Goal: Transaction & Acquisition: Purchase product/service

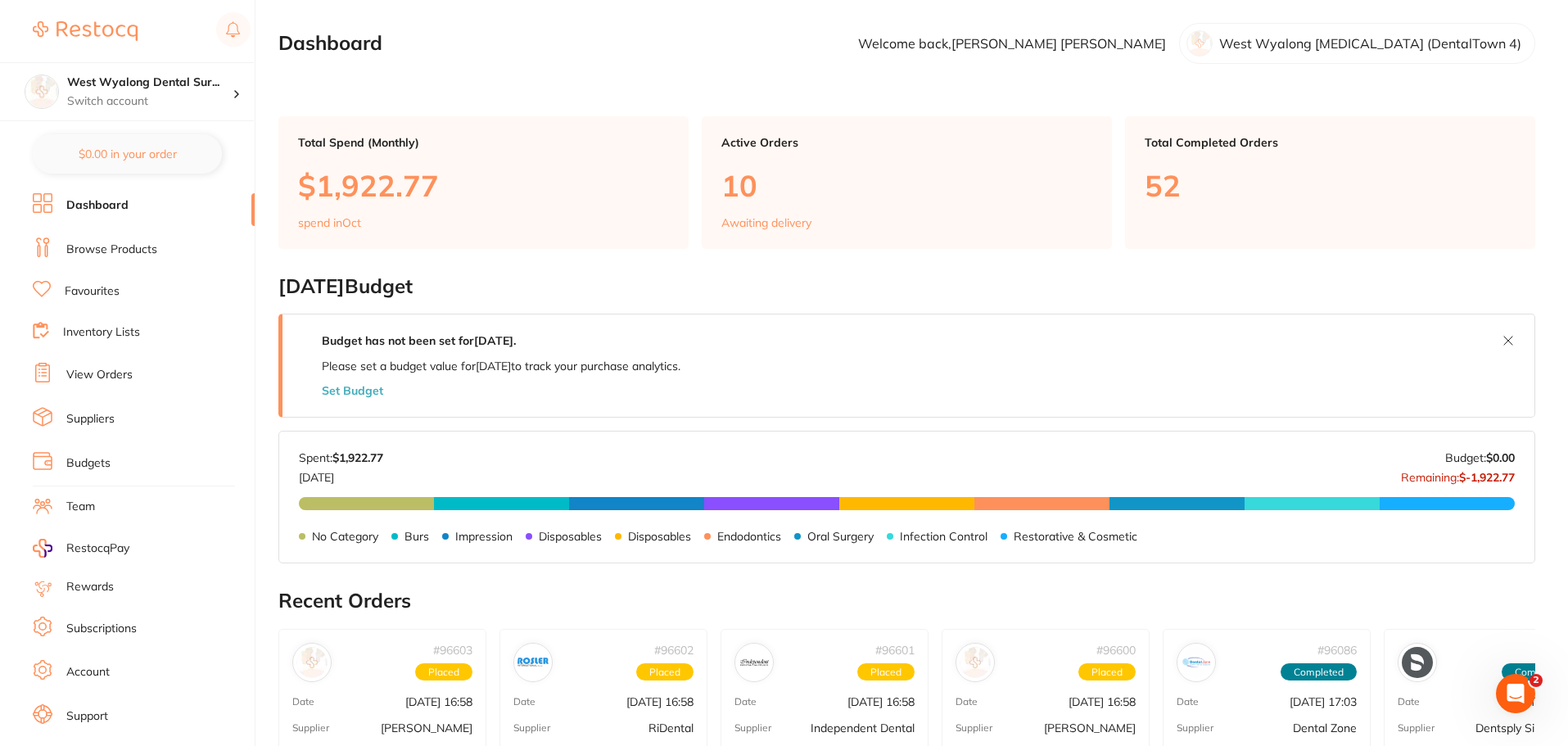
click at [133, 252] on link "Browse Products" at bounding box center [112, 249] width 91 height 16
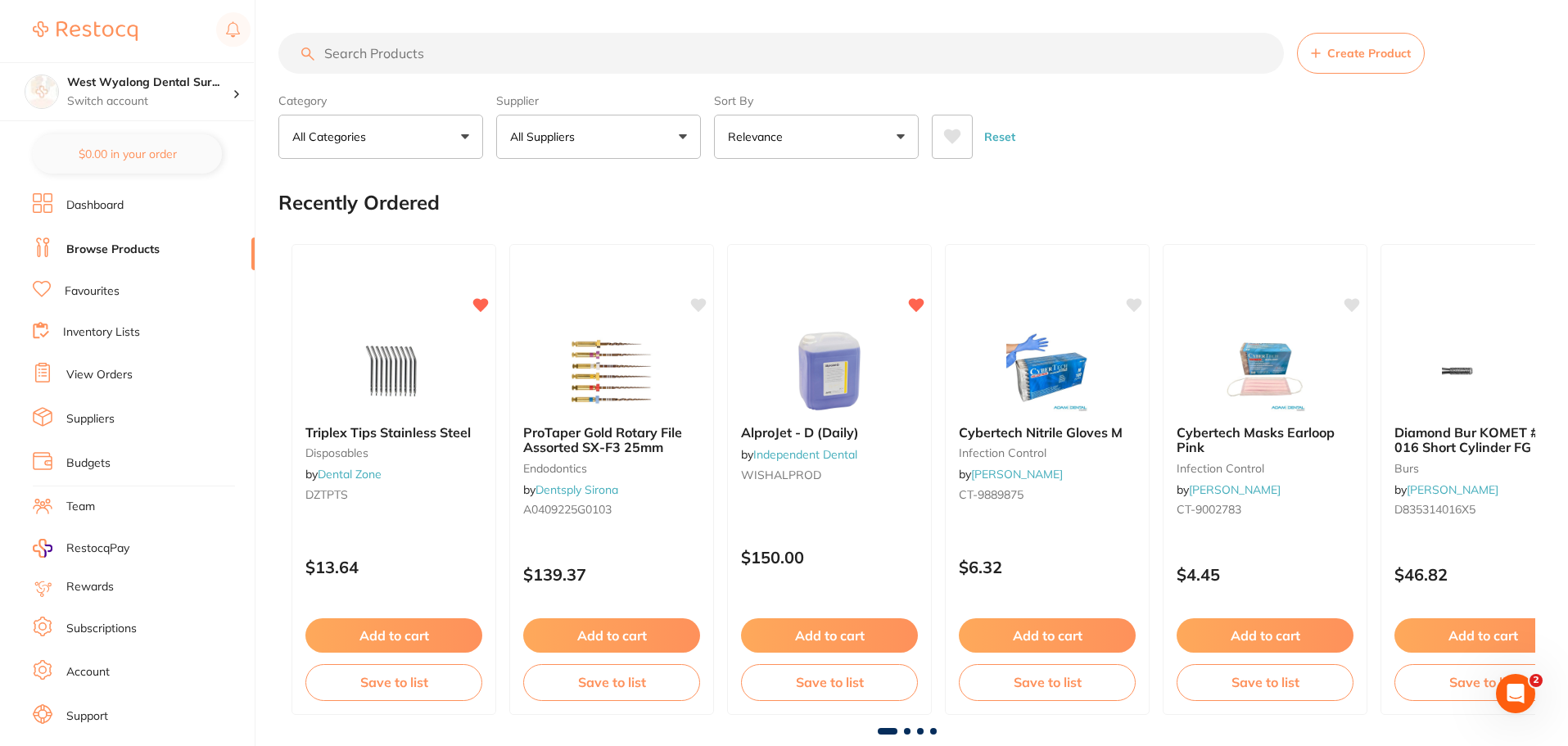
click at [448, 51] on input "search" at bounding box center [781, 52] width 1005 height 41
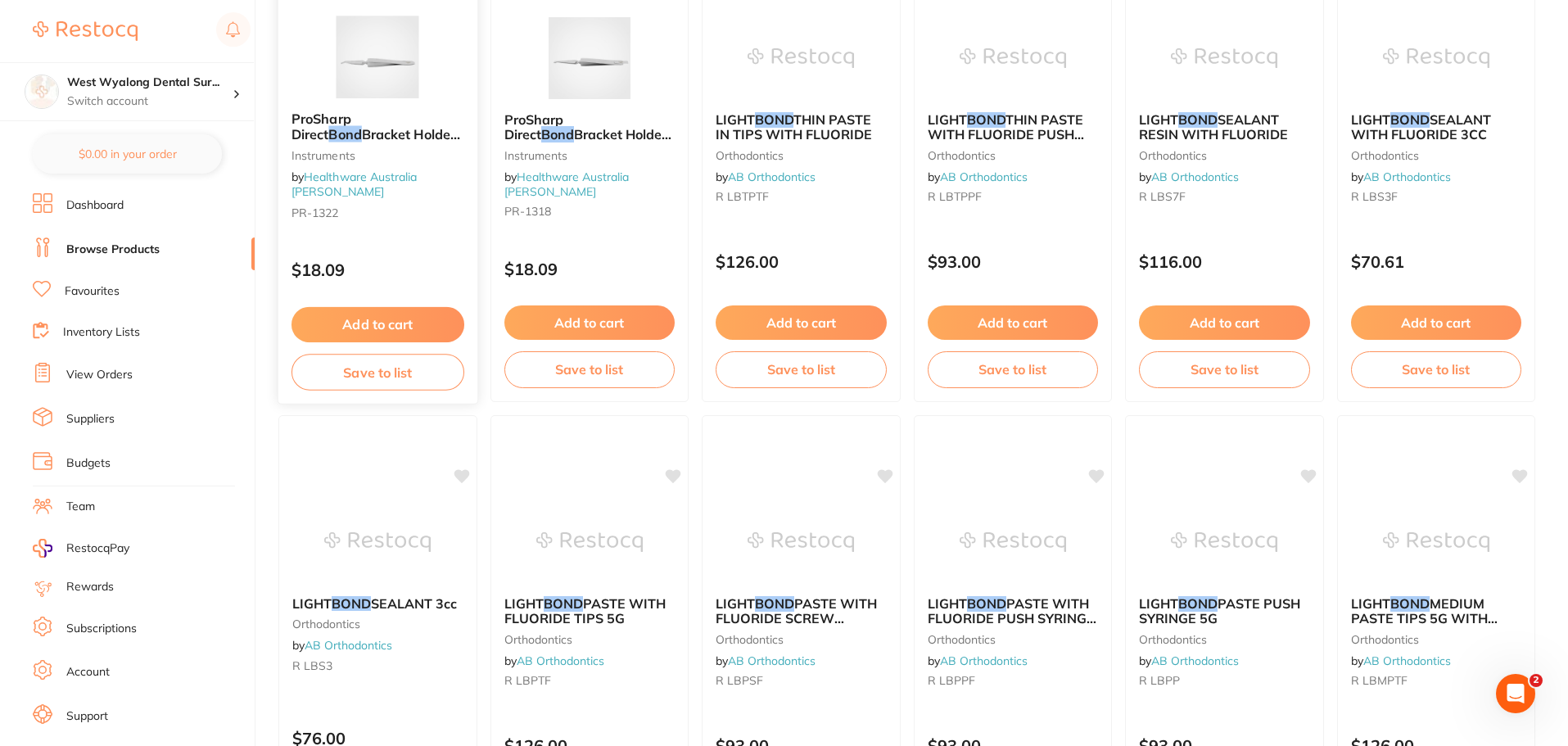
scroll to position [2847, 0]
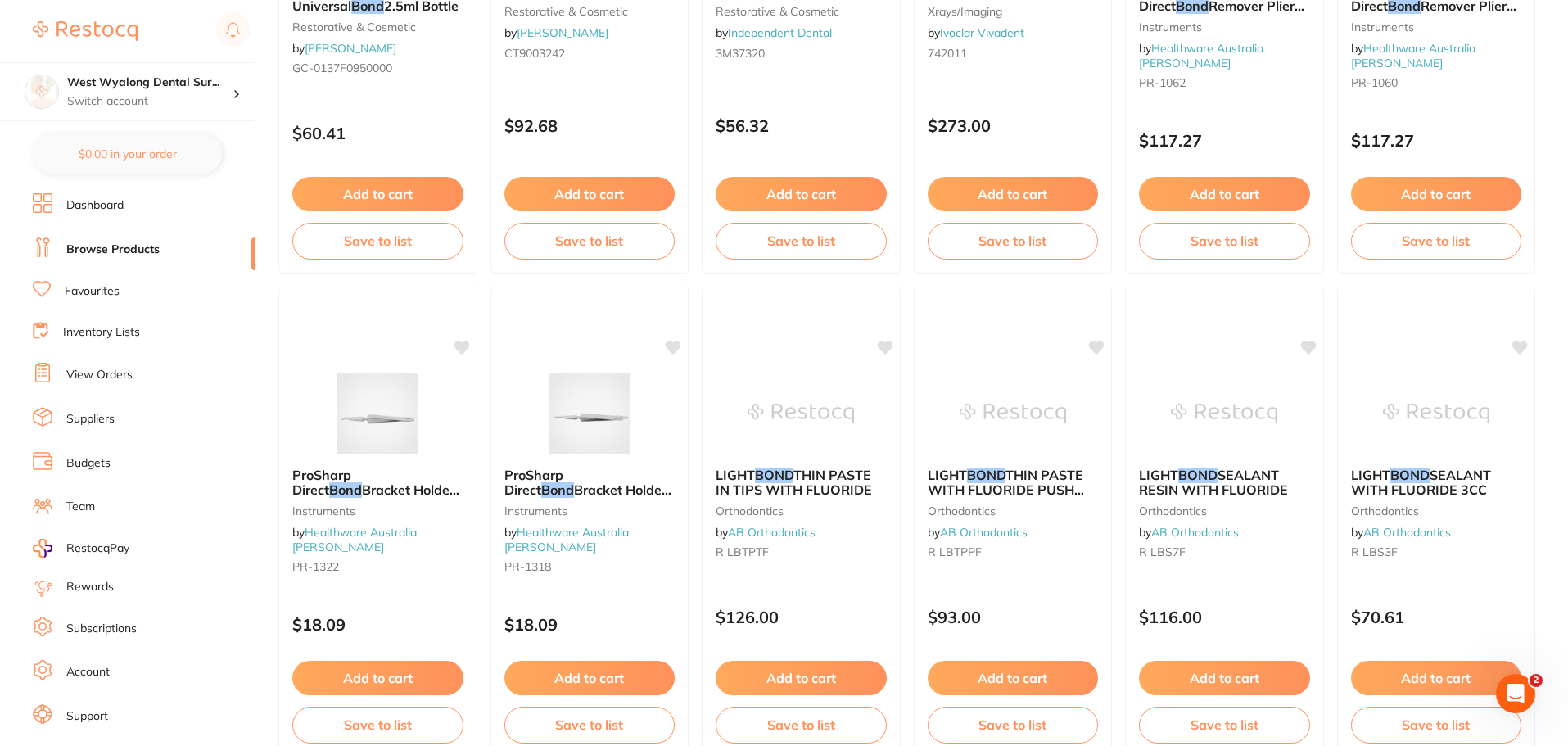
type input "bond"
click at [104, 288] on link "Favourites" at bounding box center [92, 291] width 55 height 16
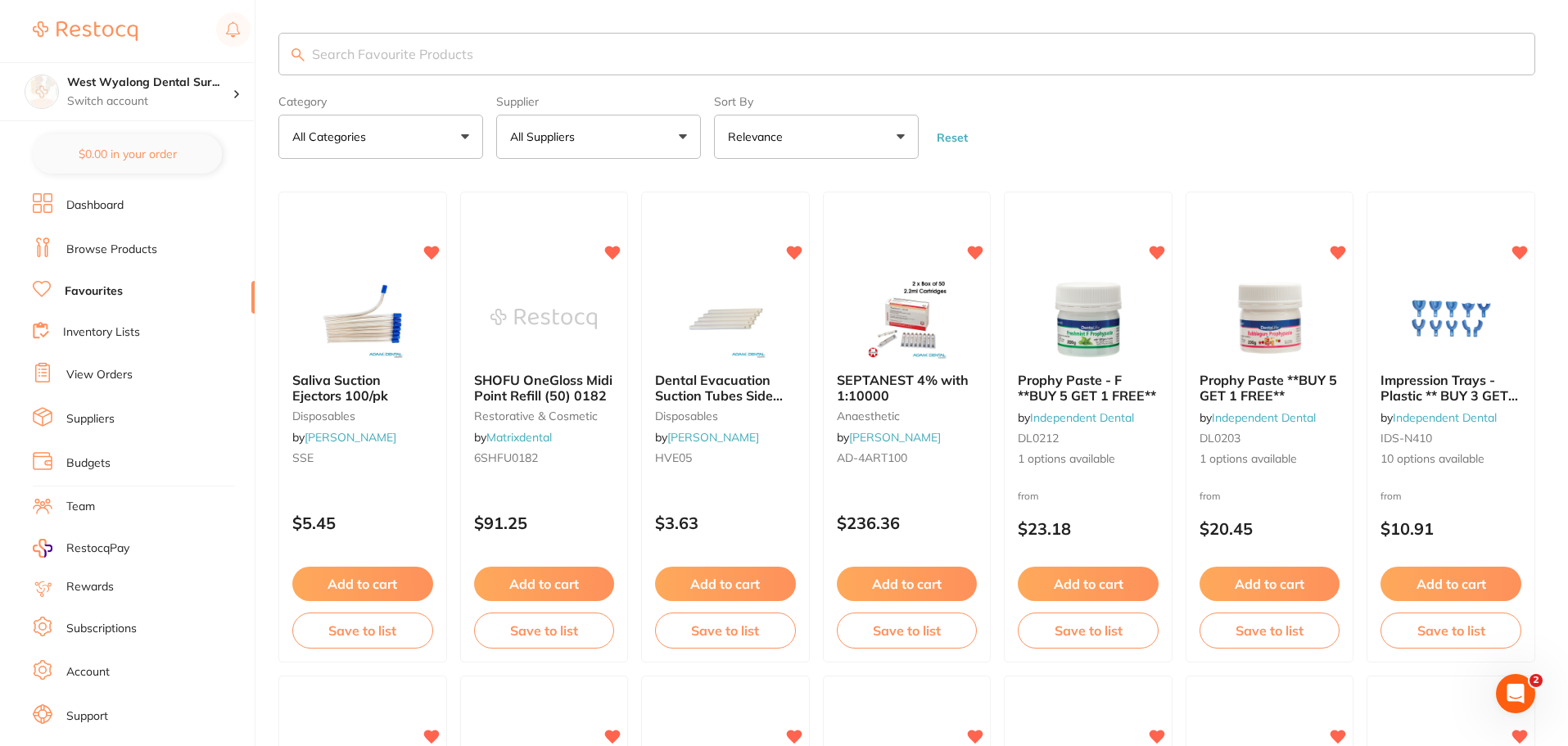
click at [380, 56] on input "search" at bounding box center [907, 53] width 1256 height 43
type input "bond"
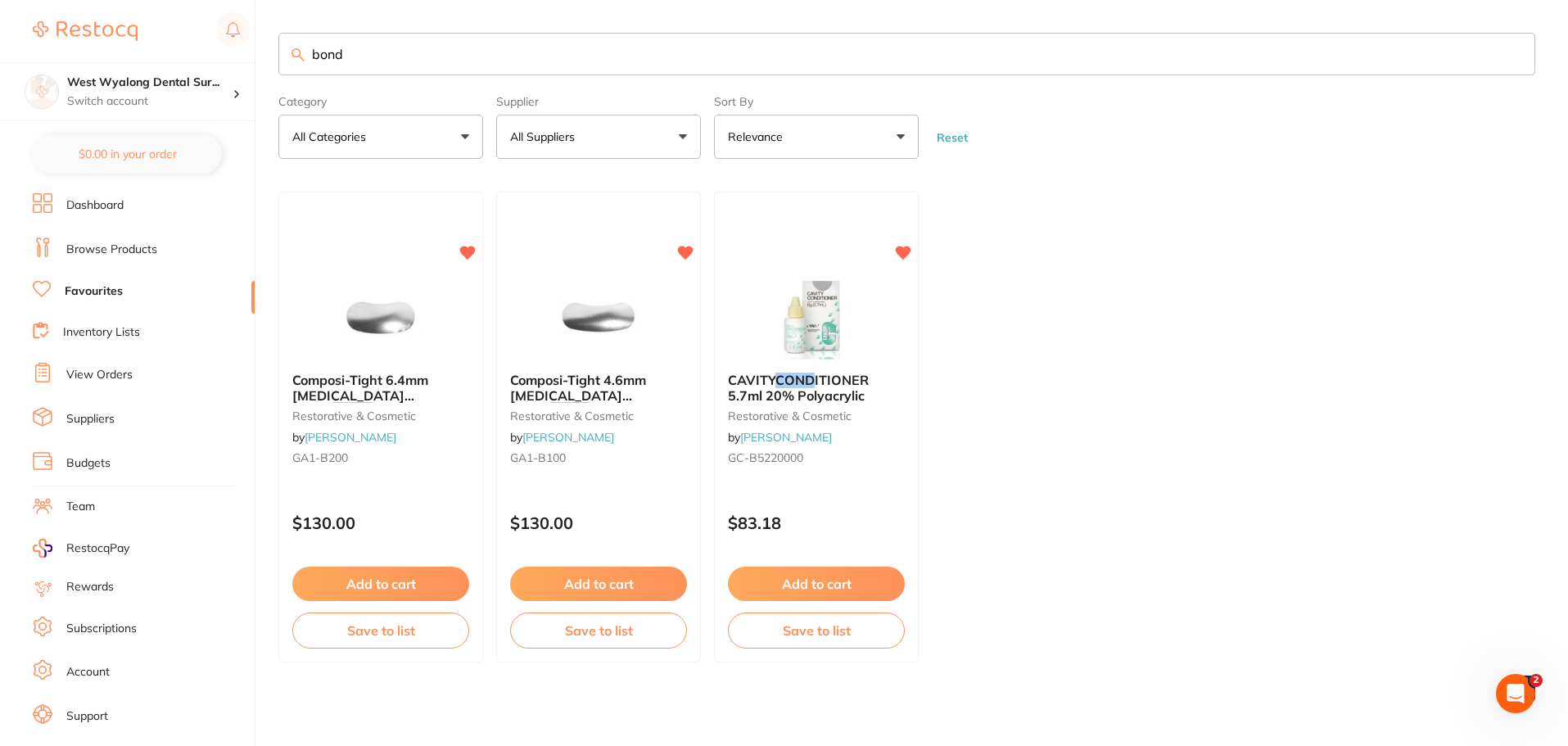
drag, startPoint x: 357, startPoint y: 55, endPoint x: 270, endPoint y: 63, distance: 87.4
click at [270, 63] on div "$0.00 West Wyalong Dental Sur... Switch account West Wyalong [MEDICAL_DATA] (De…" at bounding box center [784, 373] width 1568 height 746
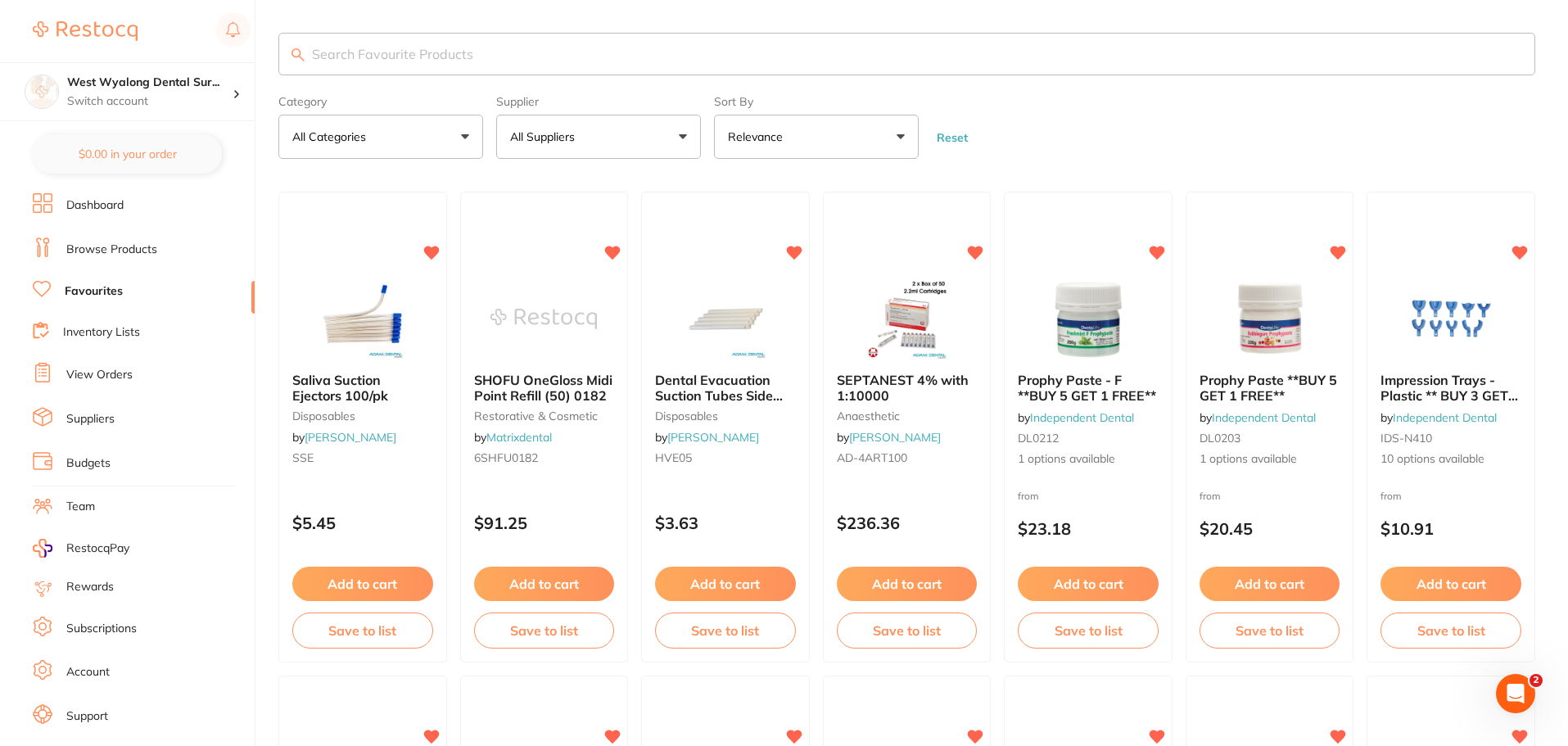
click at [459, 49] on input "search" at bounding box center [907, 53] width 1256 height 43
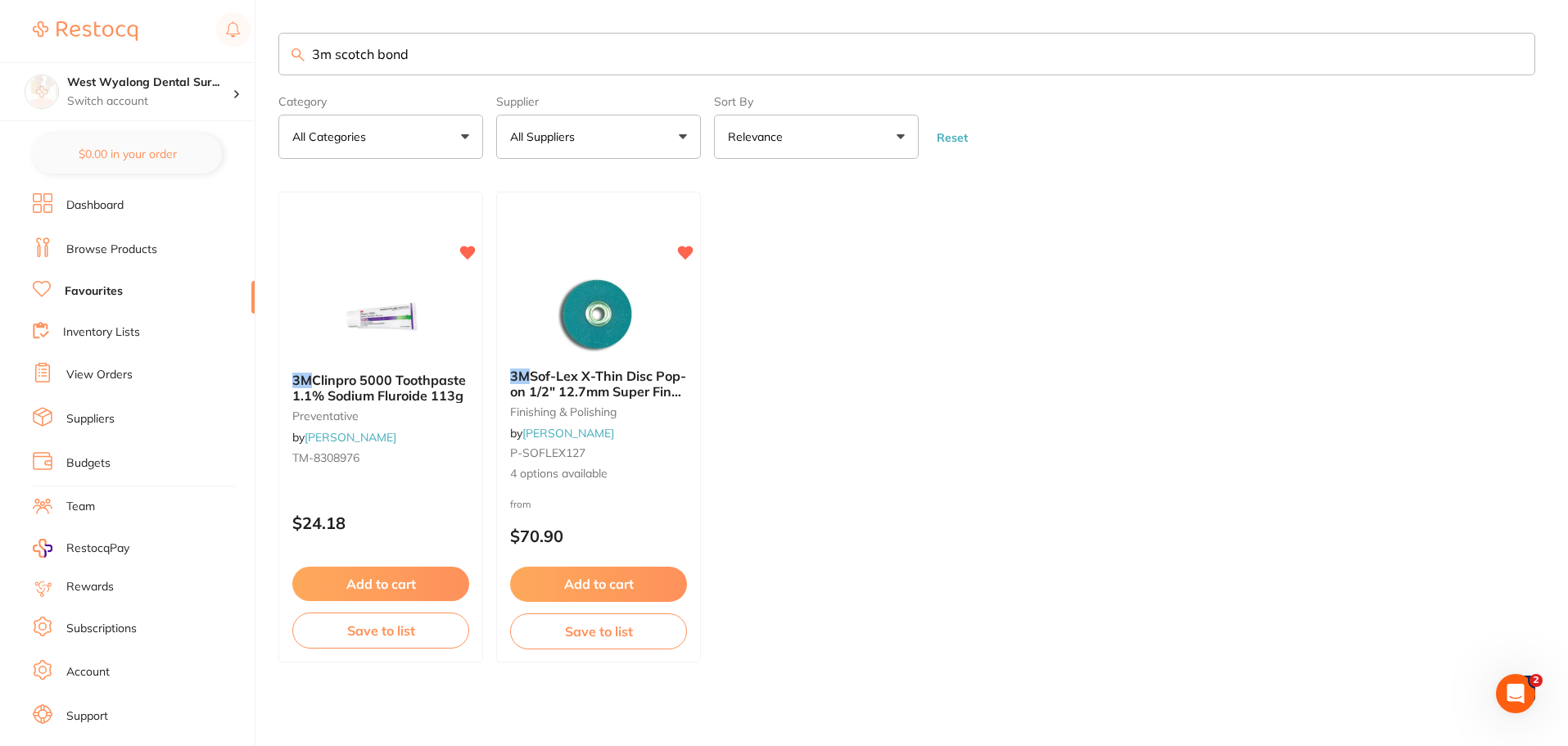
drag, startPoint x: 428, startPoint y: 50, endPoint x: 335, endPoint y: 51, distance: 93.0
click at [335, 51] on input "3m scotch bond" at bounding box center [907, 53] width 1256 height 43
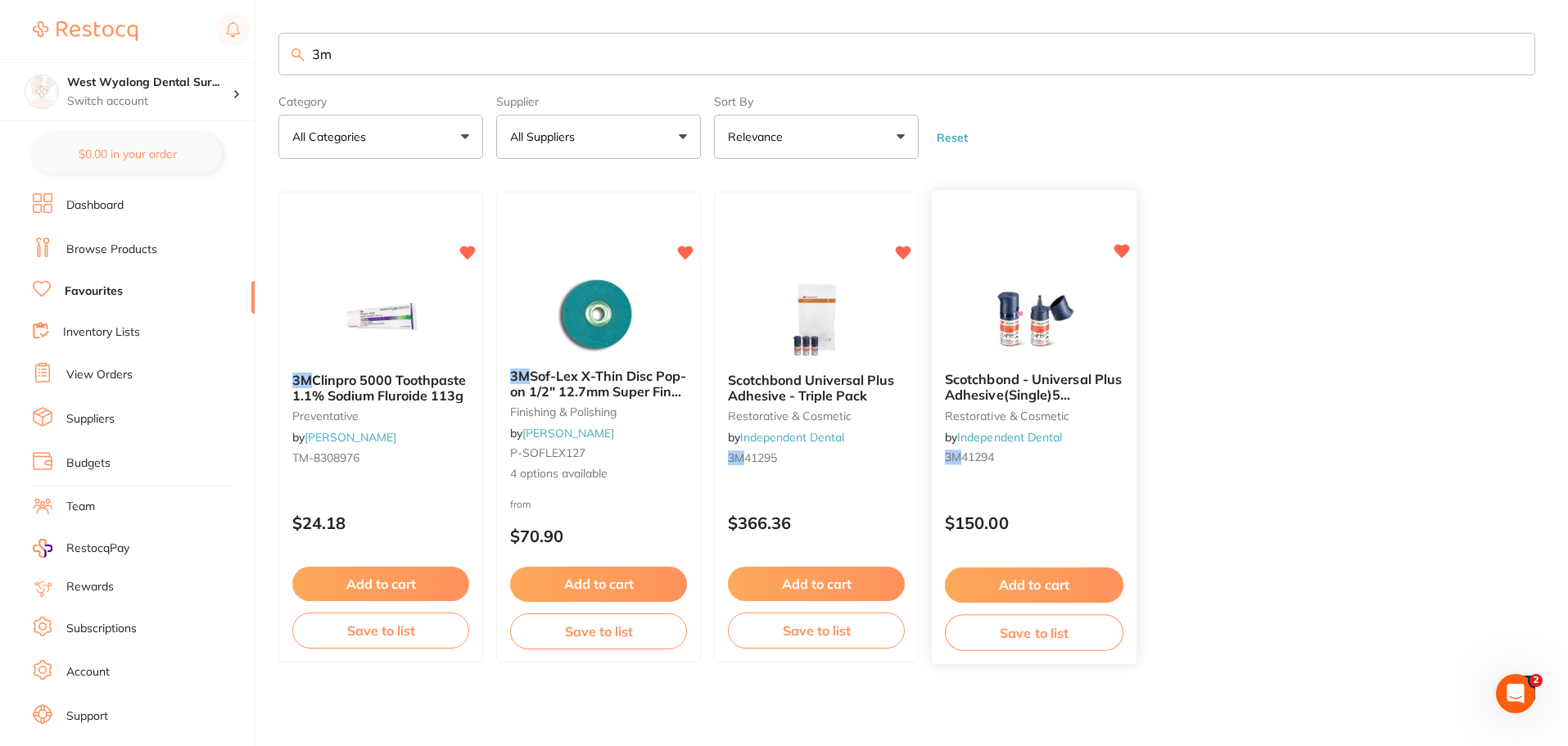
type input "3m"
click at [1036, 587] on button "Add to cart" at bounding box center [1034, 584] width 179 height 35
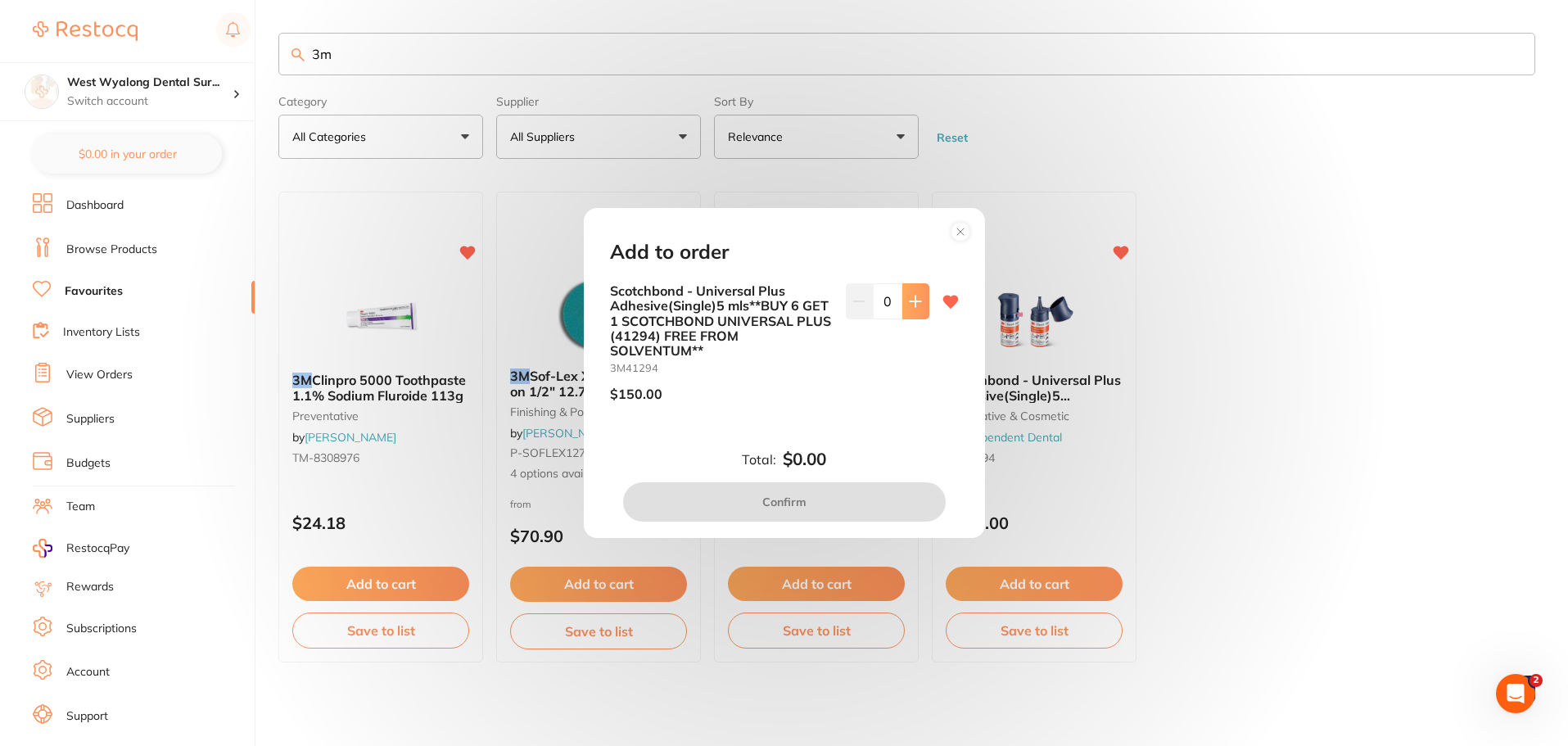
click at [903, 304] on button at bounding box center [915, 301] width 27 height 36
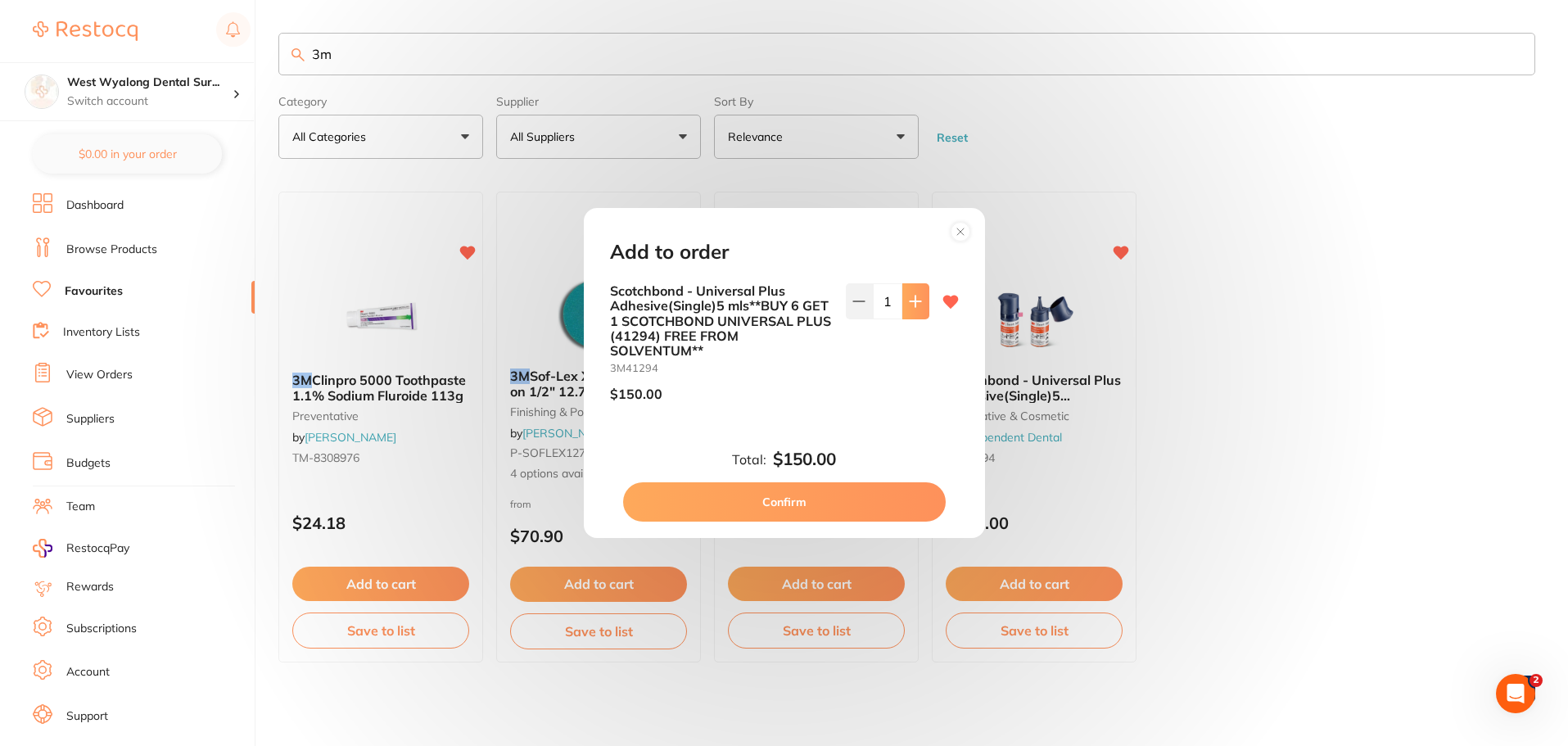
click at [916, 311] on button at bounding box center [915, 301] width 27 height 36
type input "2"
click at [820, 500] on button "Confirm" at bounding box center [784, 501] width 322 height 39
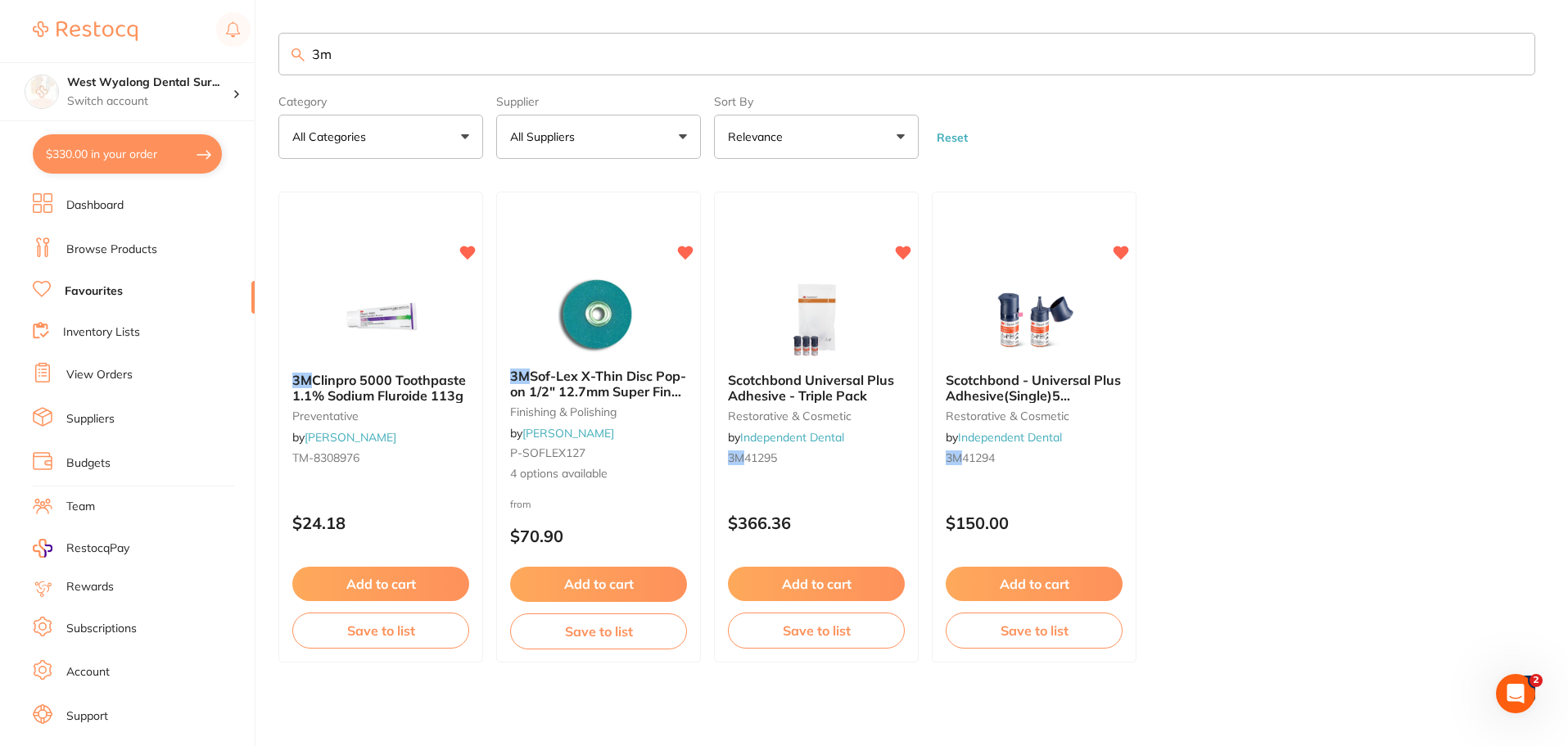
click at [124, 147] on button "$330.00 in your order" at bounding box center [126, 153] width 189 height 39
checkbox input "true"
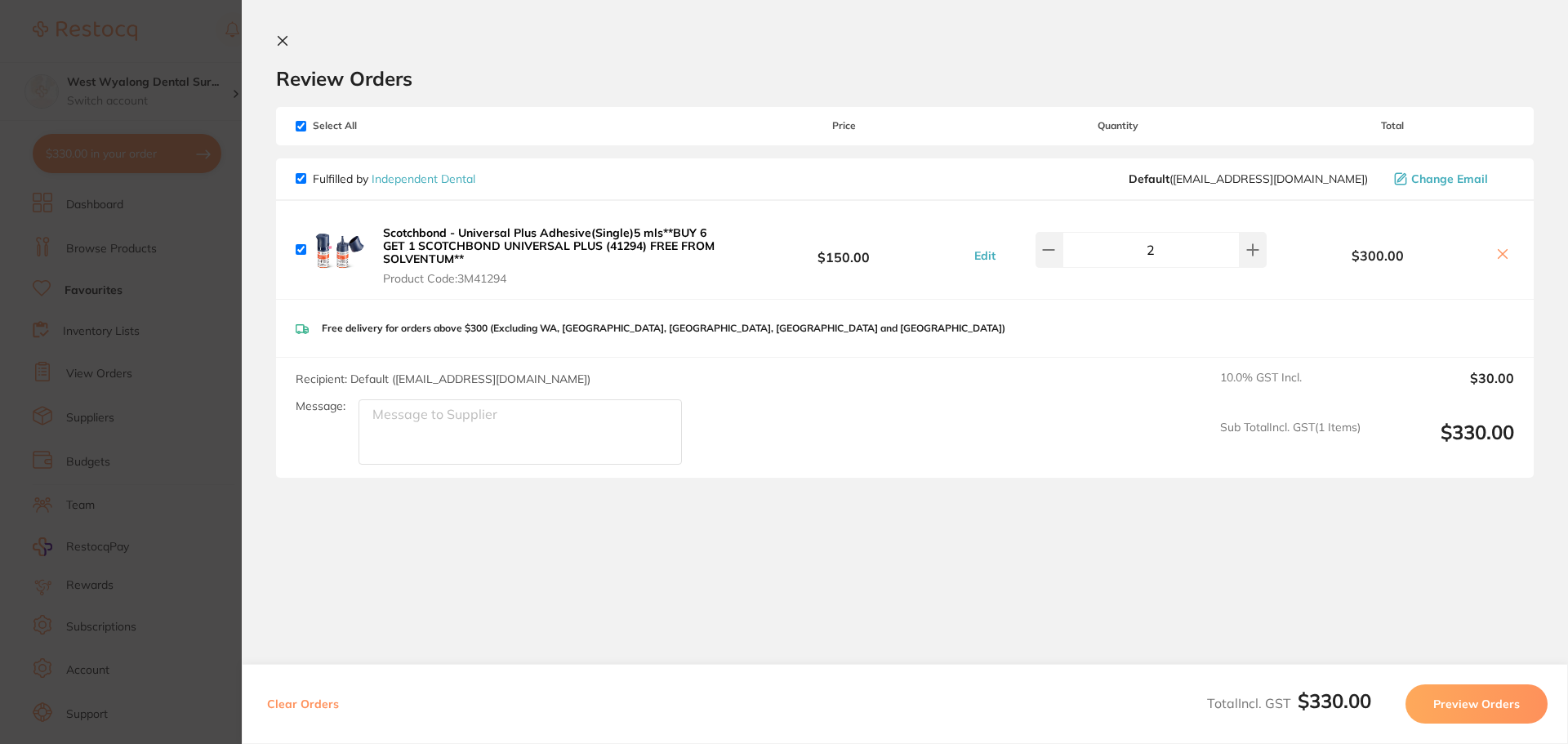
click at [1478, 704] on button "Preview Orders" at bounding box center [1477, 703] width 142 height 39
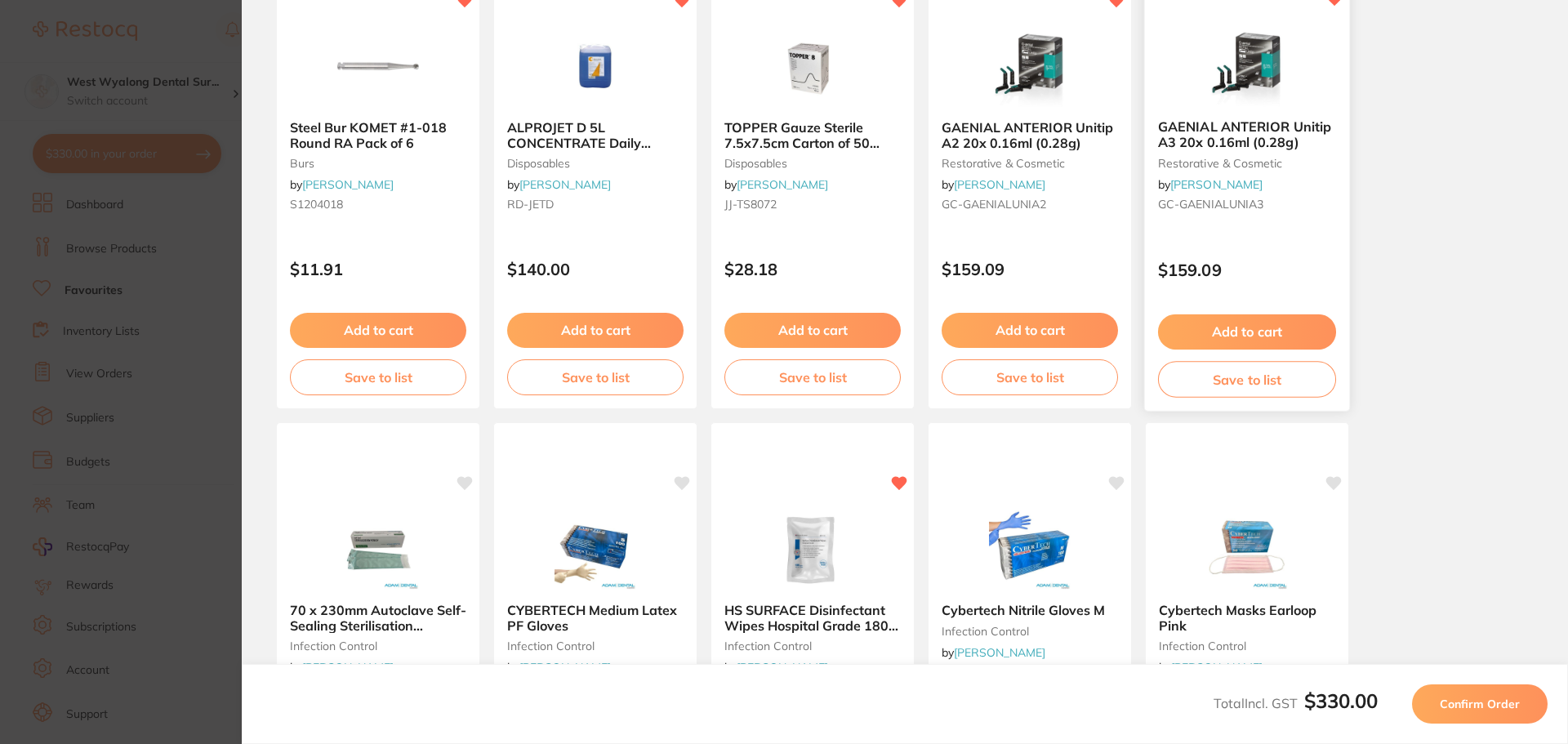
scroll to position [245, 0]
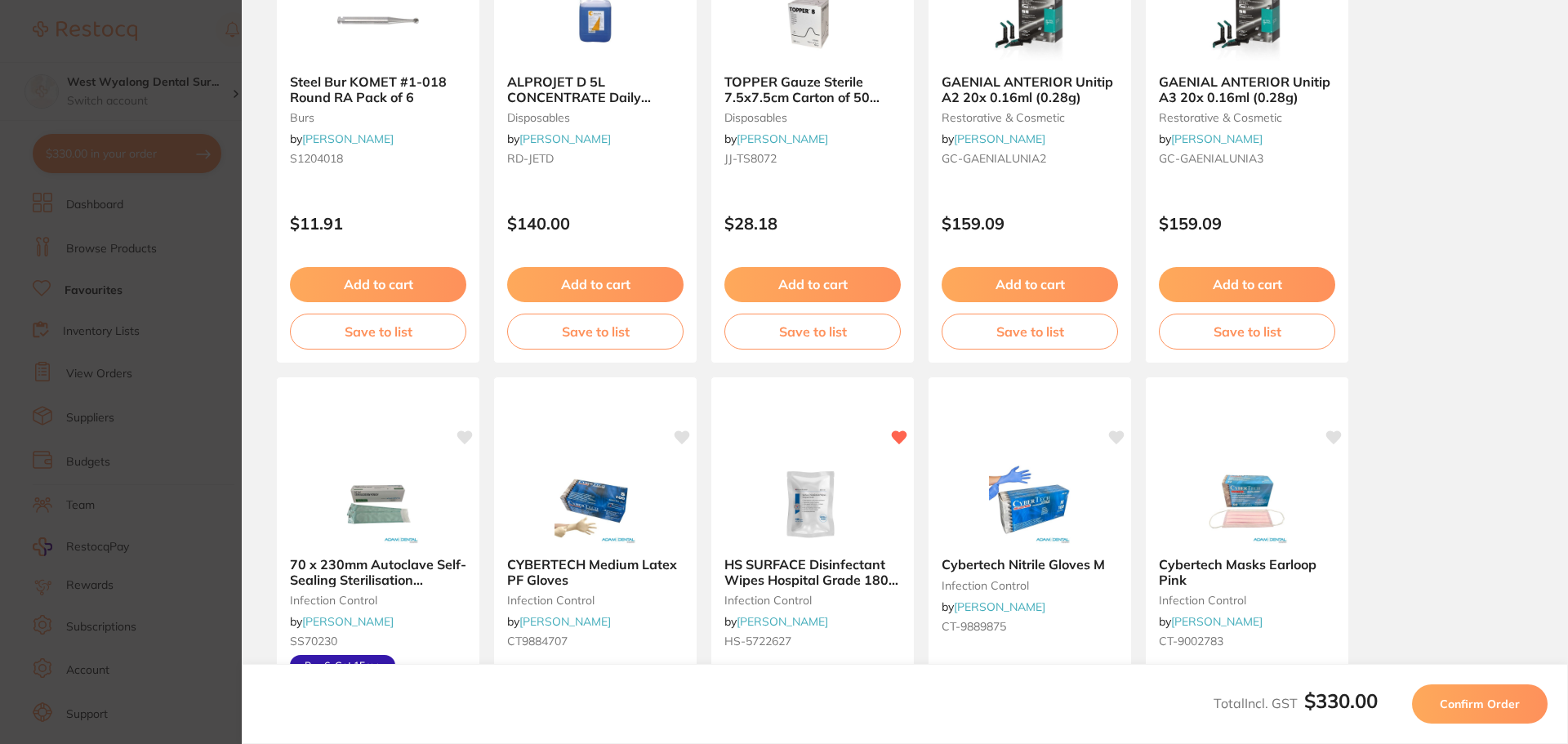
click at [1486, 699] on span "Confirm Order" at bounding box center [1480, 704] width 80 height 15
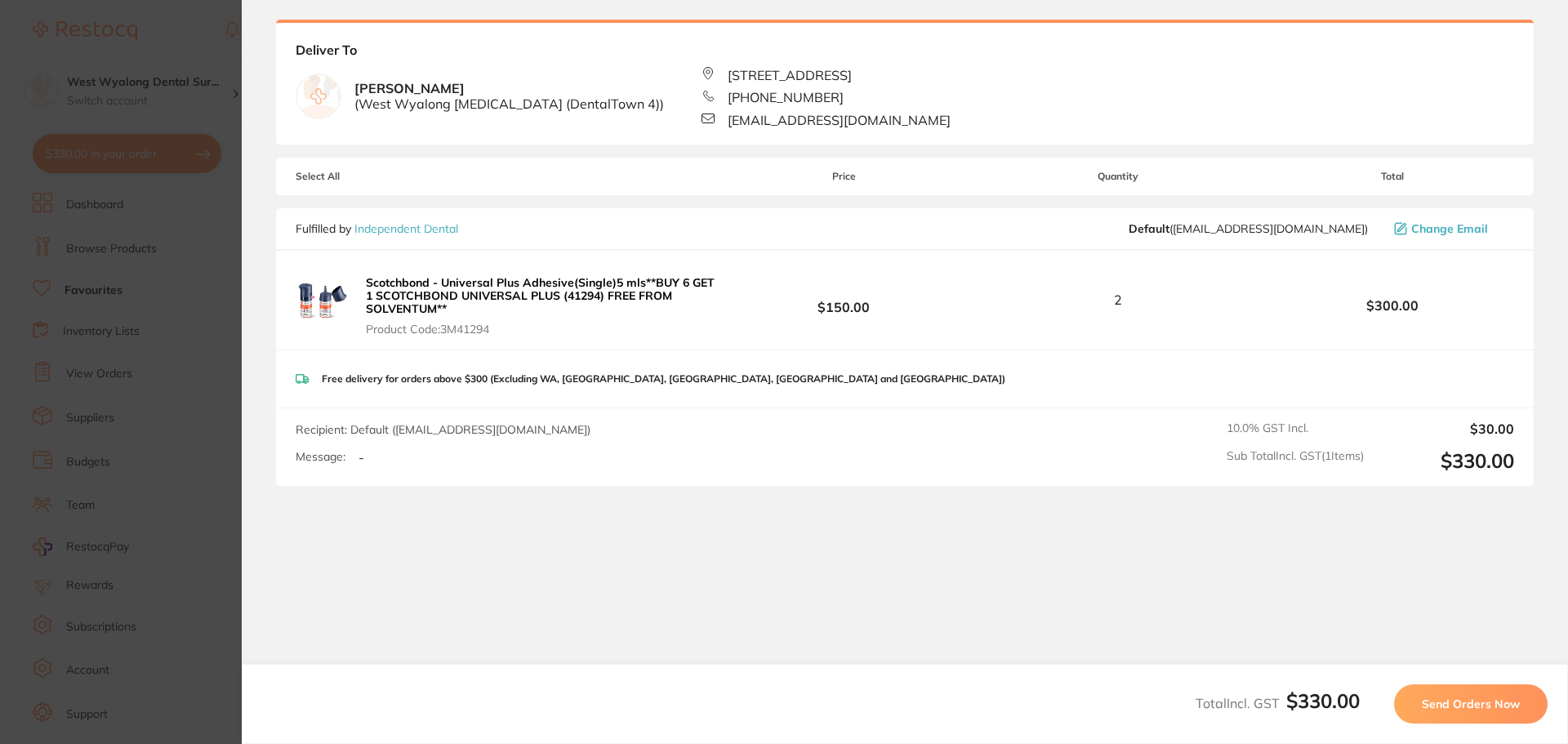
scroll to position [0, 0]
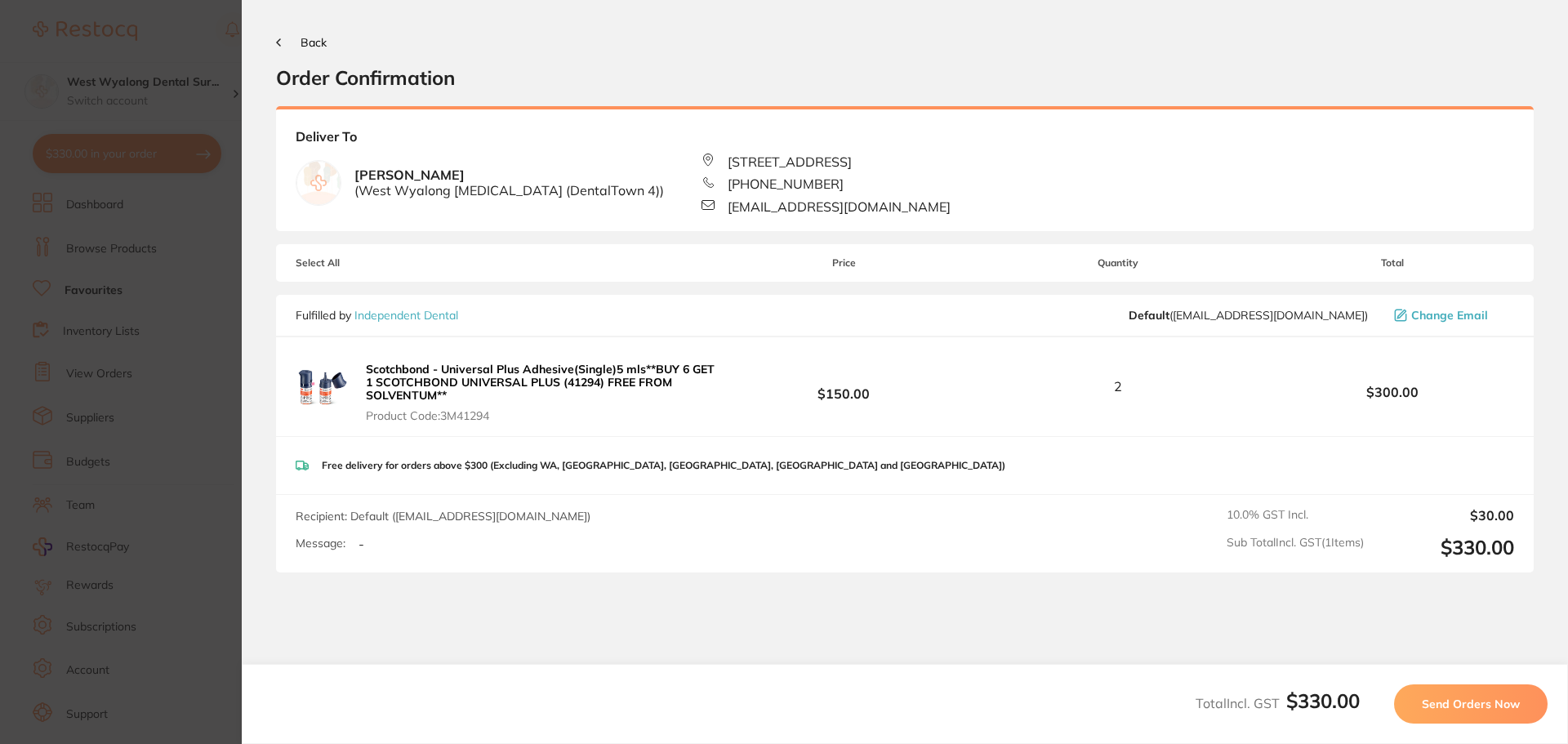
click at [1480, 705] on span "Send Orders Now" at bounding box center [1470, 704] width 98 height 15
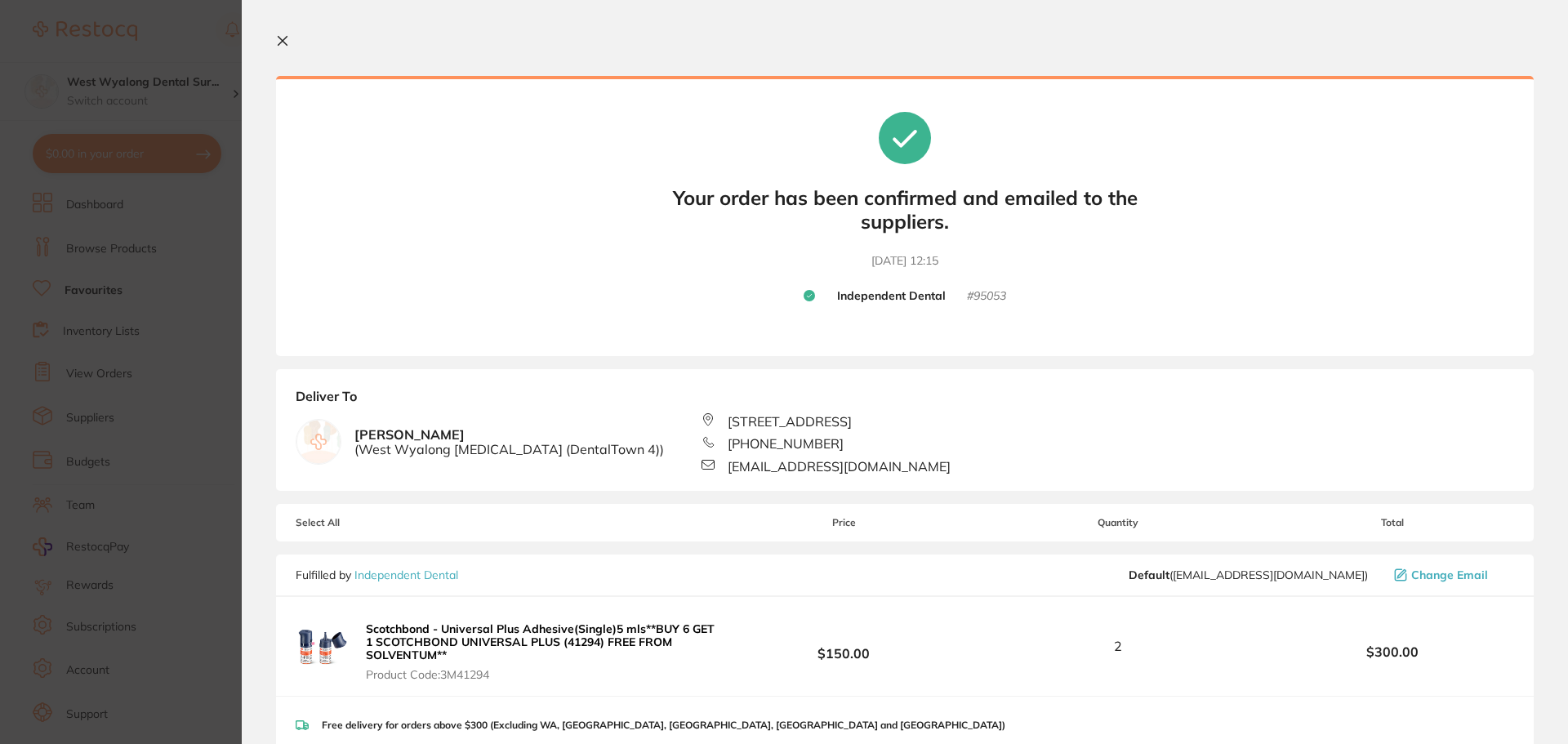
click at [287, 40] on icon at bounding box center [283, 41] width 13 height 13
